Goal: Task Accomplishment & Management: Manage account settings

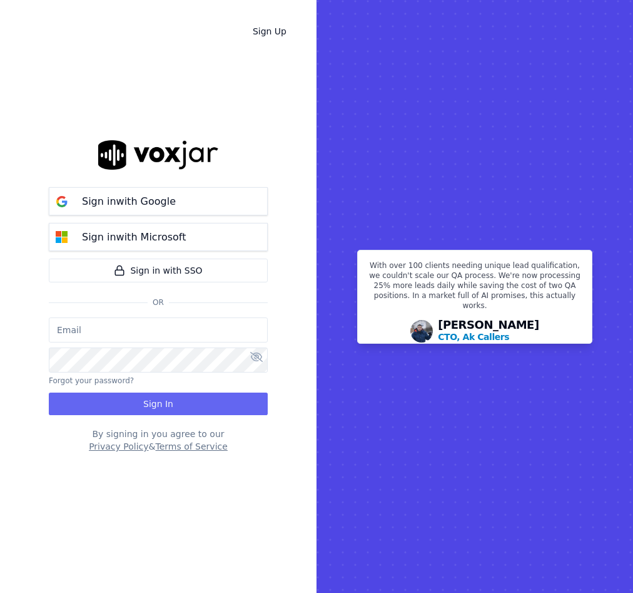
type input "[EMAIL_ADDRESS][DOMAIN_NAME]"
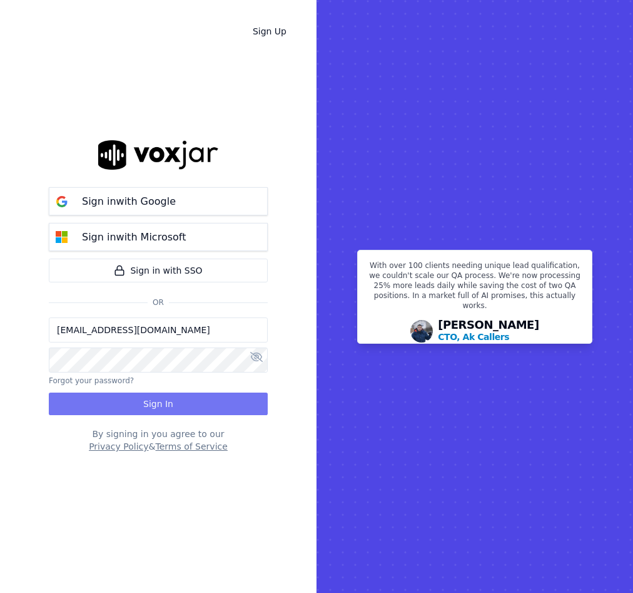
click at [131, 400] on button "Sign In" at bounding box center [158, 403] width 219 height 23
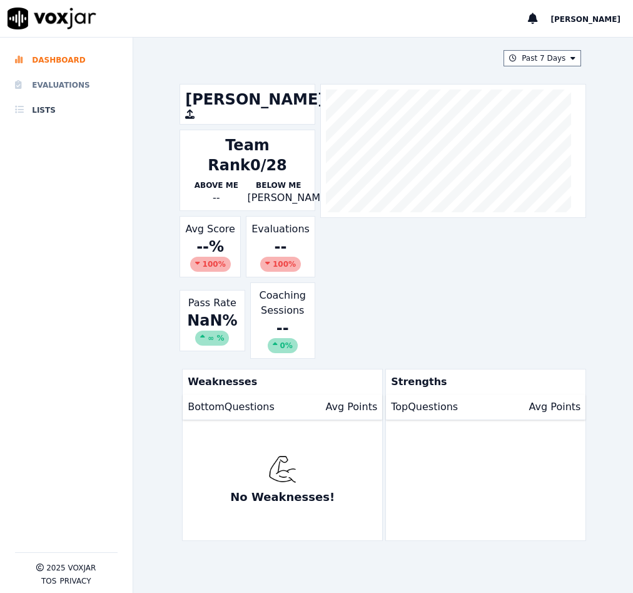
click at [73, 84] on li "Evaluations" at bounding box center [66, 85] width 103 height 25
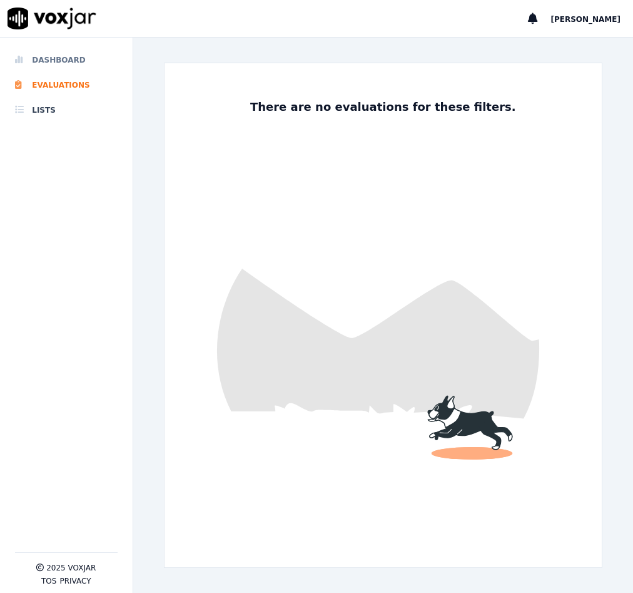
click at [67, 59] on li "Dashboard" at bounding box center [66, 60] width 103 height 25
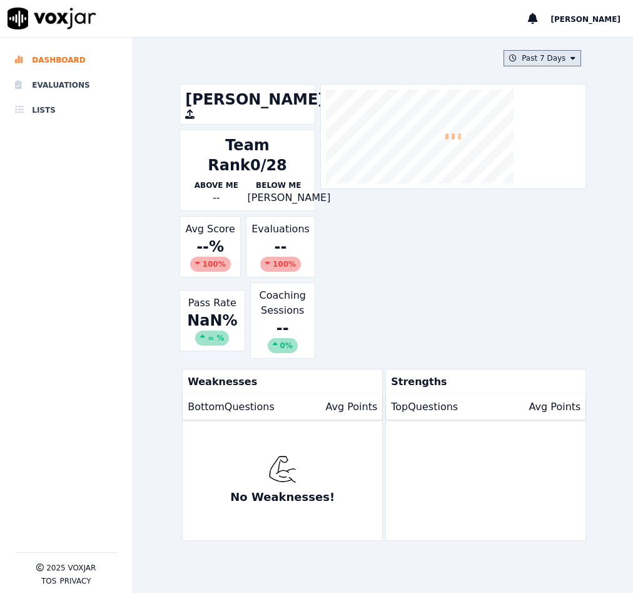
click at [563, 63] on button "Past 7 Days" at bounding box center [543, 58] width 78 height 16
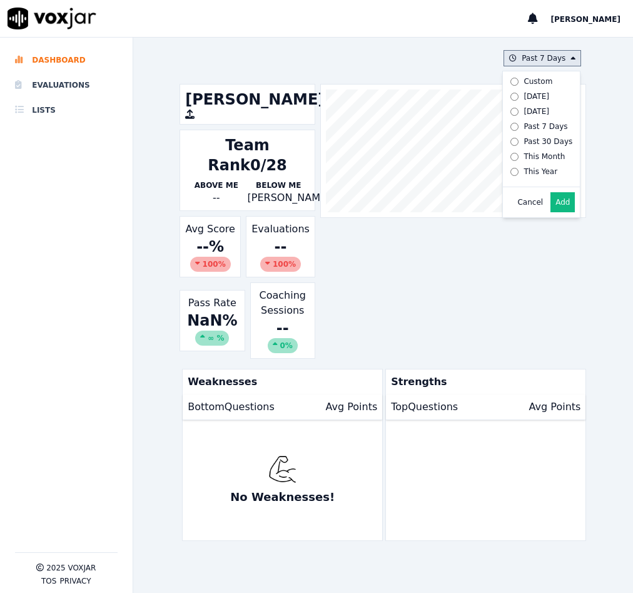
click at [521, 88] on label "Custom" at bounding box center [539, 81] width 67 height 15
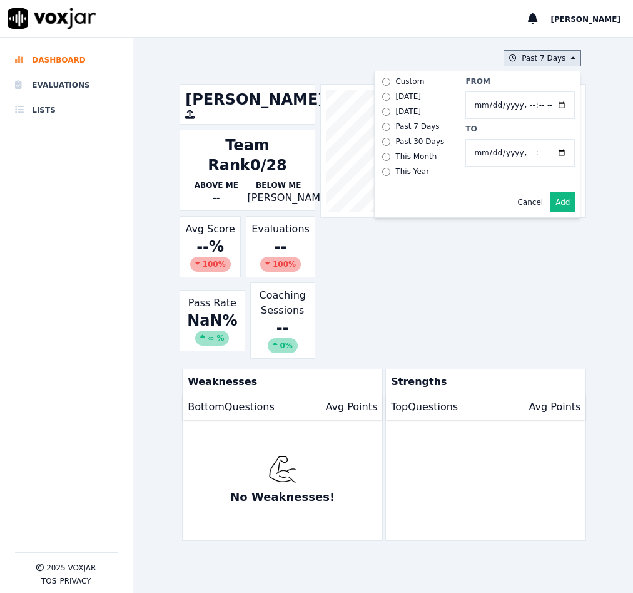
click at [528, 61] on button "Past 7 Days Custom Today Yesterday Past 7 Days Past 30 Days This Month This Yea…" at bounding box center [543, 58] width 78 height 16
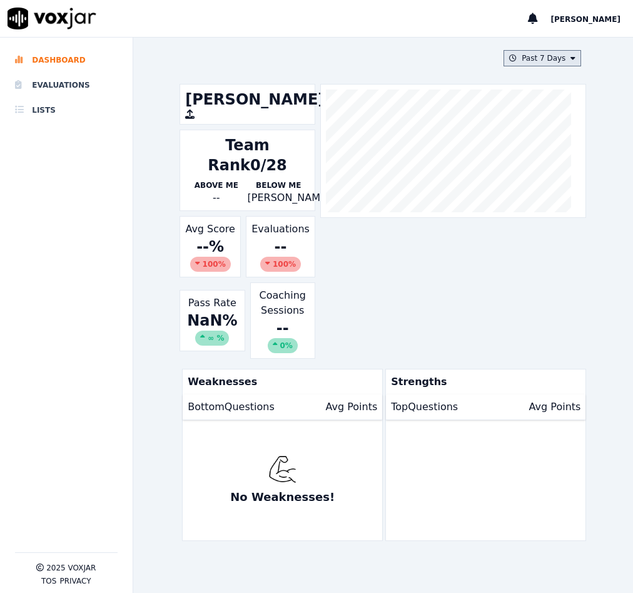
click at [523, 66] on button "Past 7 Days" at bounding box center [543, 58] width 78 height 16
click at [524, 98] on div "Today" at bounding box center [537, 96] width 26 height 10
click at [551, 212] on button "Add" at bounding box center [563, 202] width 24 height 20
click at [548, 59] on button "Today" at bounding box center [552, 58] width 59 height 16
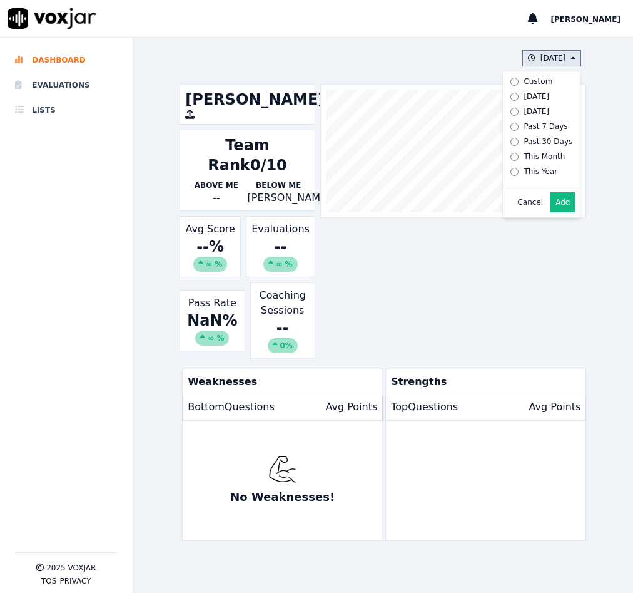
click at [532, 143] on div "Past 30 Days" at bounding box center [548, 141] width 49 height 10
click at [551, 208] on button "Add" at bounding box center [563, 202] width 24 height 20
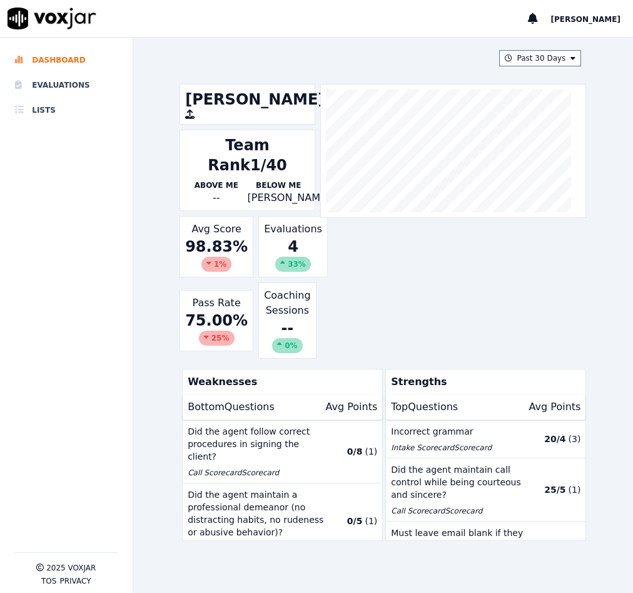
click at [488, 437] on div "Incorrect grammar Intake Scorecard Scorecard" at bounding box center [462, 439] width 142 height 28
click at [347, 448] on button "Did the agent follow correct procedures in signing the client? Call Scorecard S…" at bounding box center [283, 451] width 200 height 63
click at [55, 78] on li "Evaluations" at bounding box center [66, 85] width 103 height 25
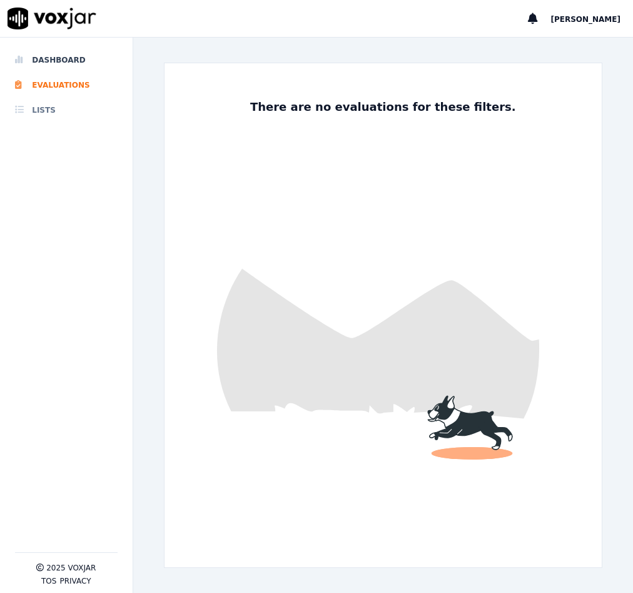
click at [46, 108] on li "Lists" at bounding box center [66, 110] width 103 height 25
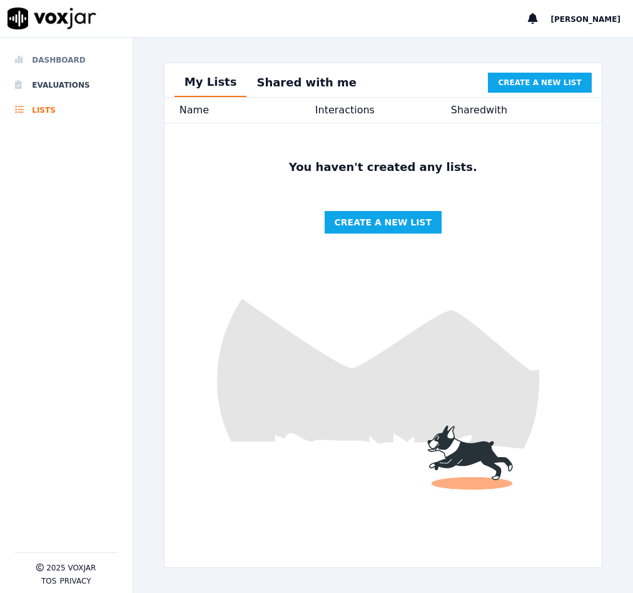
click at [61, 58] on li "Dashboard" at bounding box center [66, 60] width 103 height 25
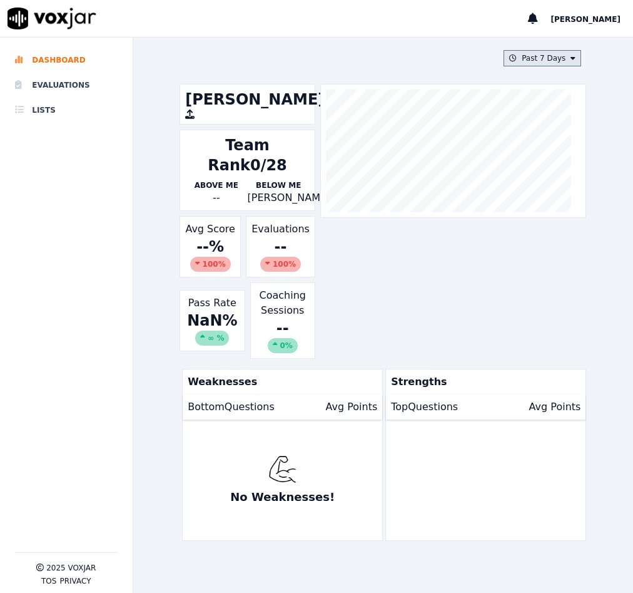
click at [534, 58] on button "Past 7 Days" at bounding box center [543, 58] width 78 height 16
click at [524, 139] on div "Past 30 Days" at bounding box center [548, 141] width 49 height 10
click at [551, 208] on button "Add" at bounding box center [563, 202] width 24 height 20
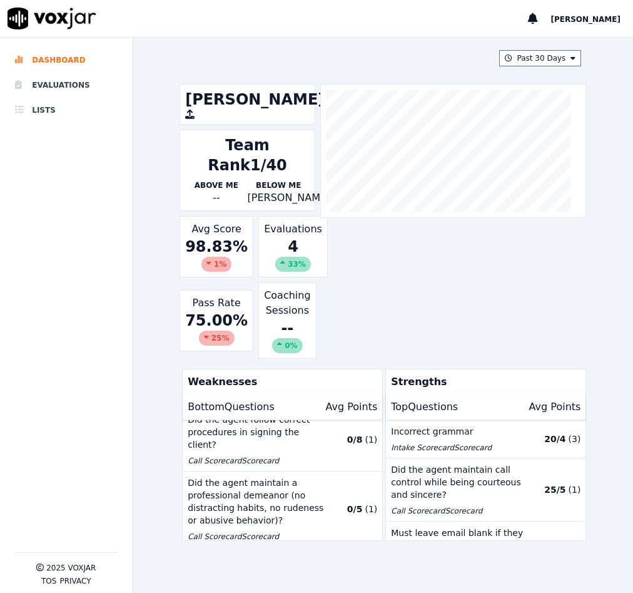
scroll to position [16, 0]
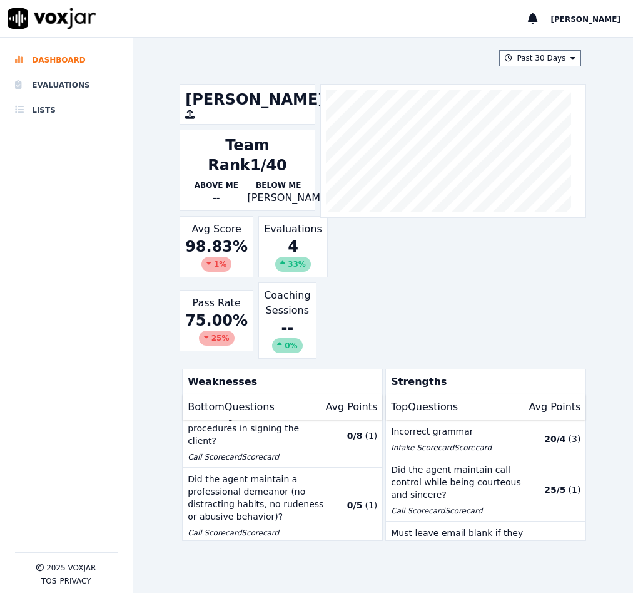
click at [272, 528] on p "Call Scorecard Scorecard" at bounding box center [259, 533] width 142 height 10
click at [266, 528] on p "Call Scorecard Scorecard" at bounding box center [259, 533] width 142 height 10
click at [253, 503] on p "Did the agent maintain a professional demeanor (no distracting habits, no ruden…" at bounding box center [259, 498] width 142 height 50
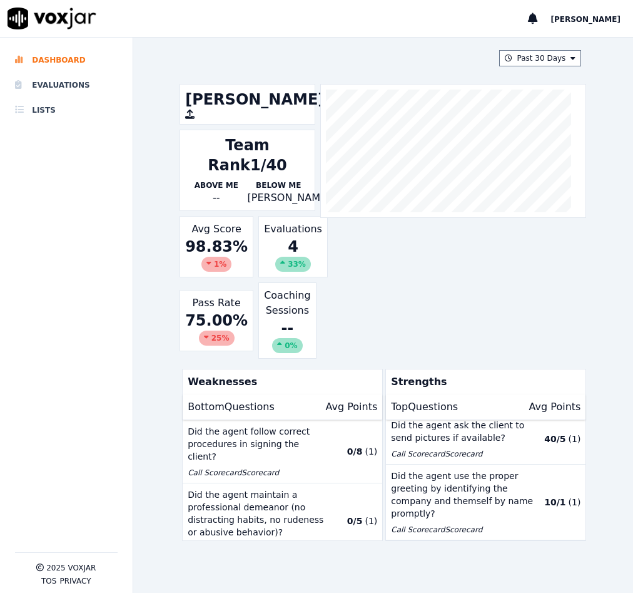
scroll to position [358, 0]
click at [280, 230] on div "Evaluations 4 33 %" at bounding box center [292, 246] width 69 height 61
click at [215, 260] on div "1 %" at bounding box center [217, 264] width 30 height 15
click at [199, 339] on div "25 %" at bounding box center [217, 337] width 36 height 15
click at [243, 333] on div "Pass Rate 75.00 % 25 % Coaching Sessions -- 0%" at bounding box center [248, 320] width 136 height 76
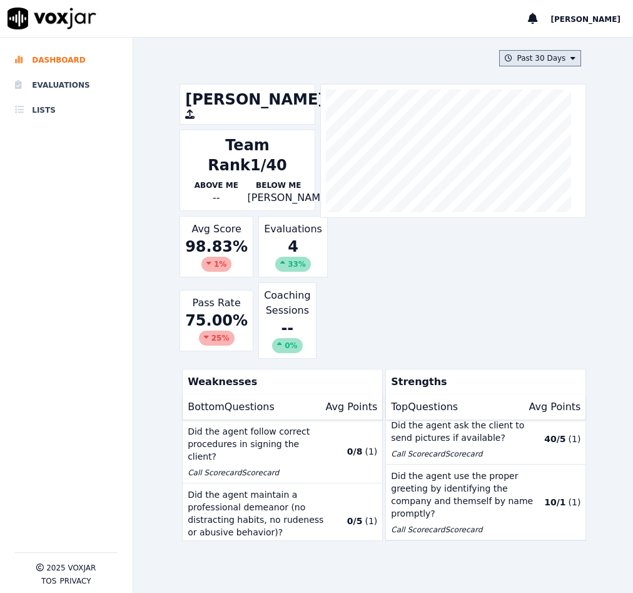
click at [530, 50] on button "Past 30 Days" at bounding box center [540, 58] width 83 height 16
click at [558, 212] on button "Add" at bounding box center [563, 202] width 24 height 20
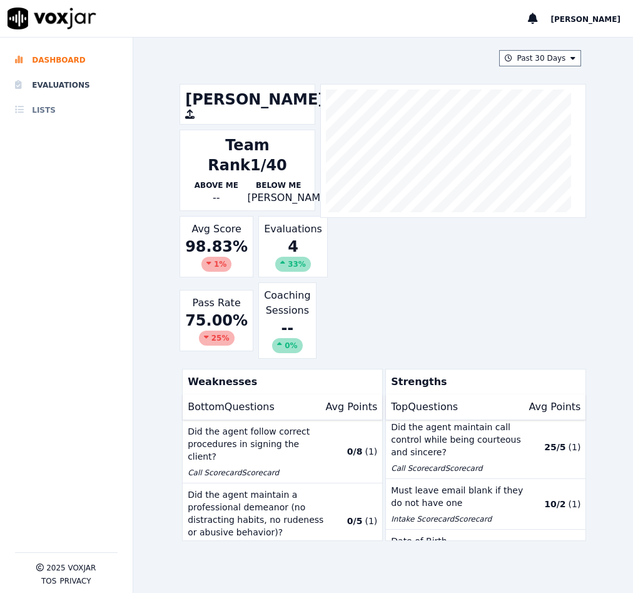
click at [36, 101] on li "Lists" at bounding box center [66, 110] width 103 height 25
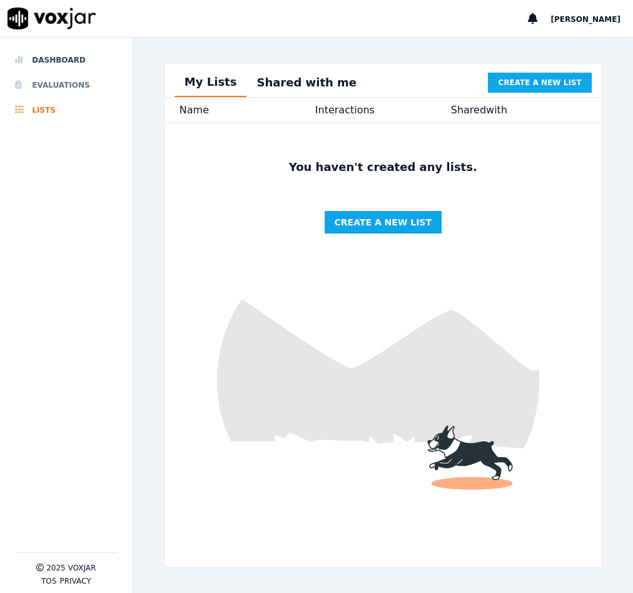
click at [63, 85] on li "Evaluations" at bounding box center [66, 85] width 103 height 25
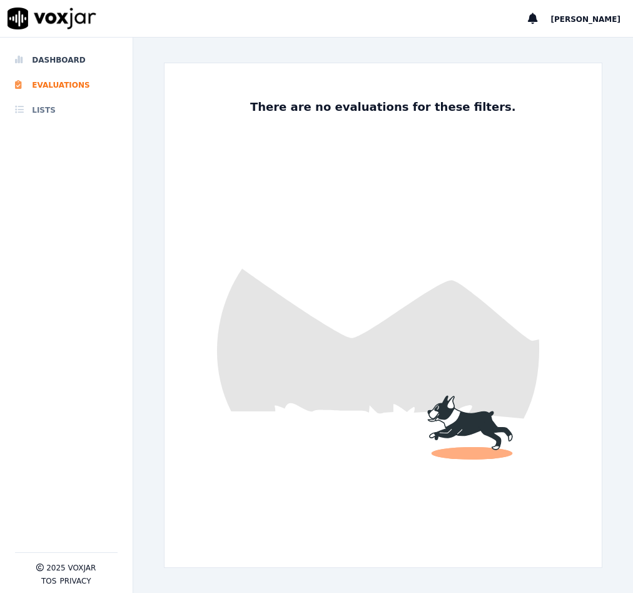
click at [56, 99] on li "Lists" at bounding box center [66, 110] width 103 height 25
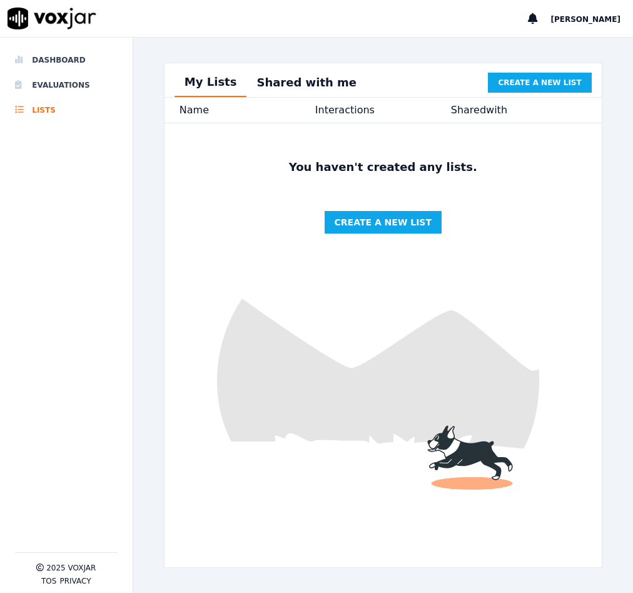
click at [451, 116] on div "Shared with" at bounding box center [519, 110] width 136 height 15
